Goal: Use online tool/utility: Utilize a website feature to perform a specific function

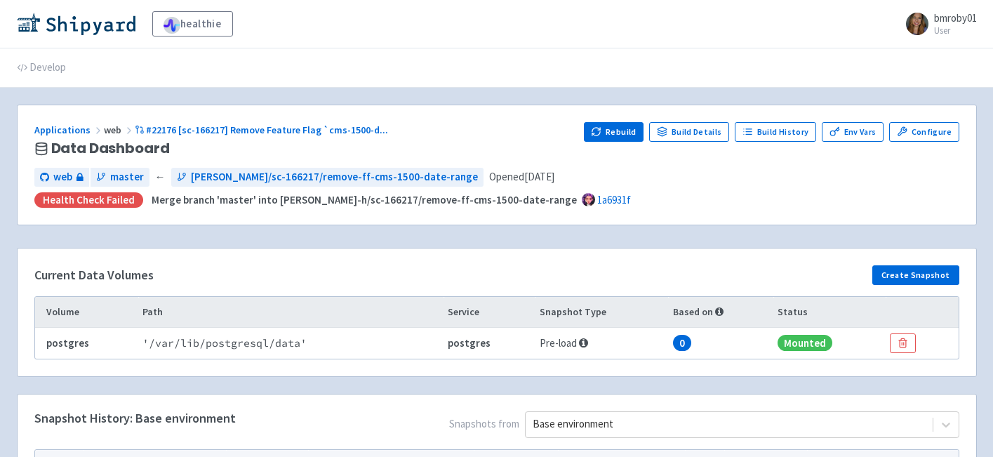
scroll to position [167, 0]
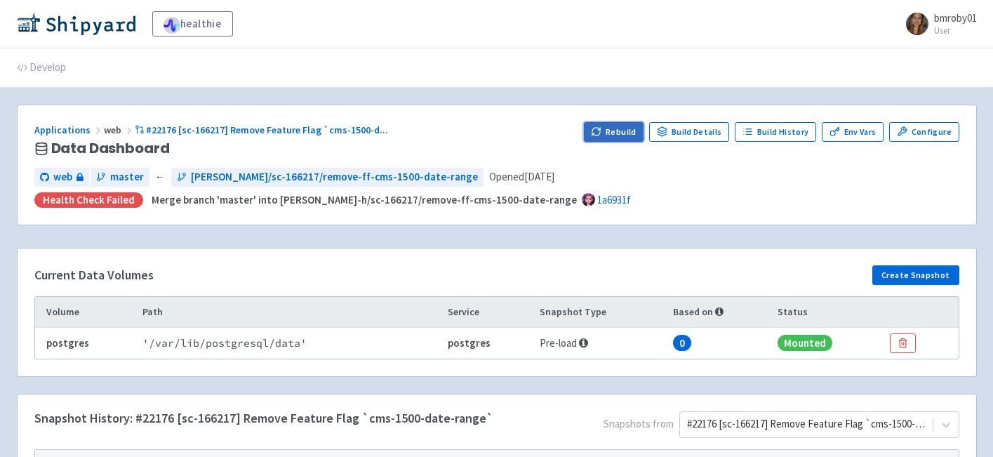
click at [619, 132] on button "Rebuild" at bounding box center [614, 132] width 60 height 20
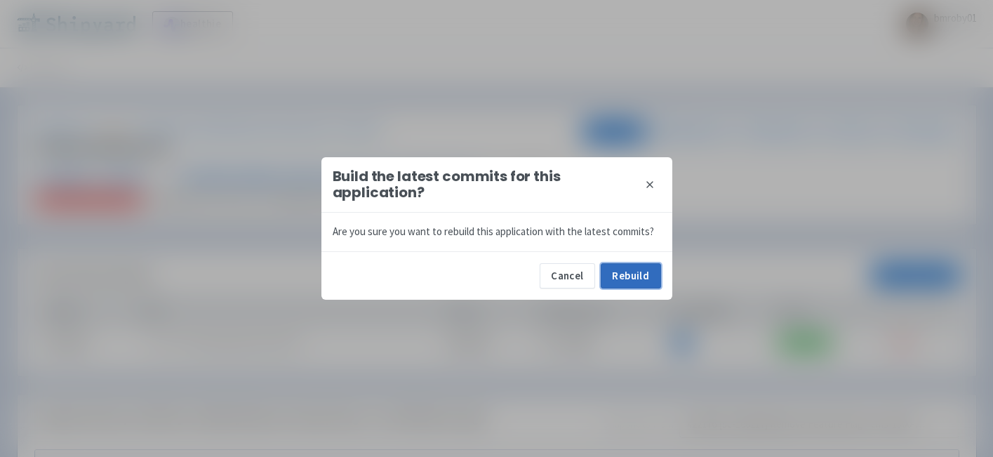
click at [637, 275] on button "Rebuild" at bounding box center [631, 275] width 60 height 25
